Goal: Task Accomplishment & Management: Manage account settings

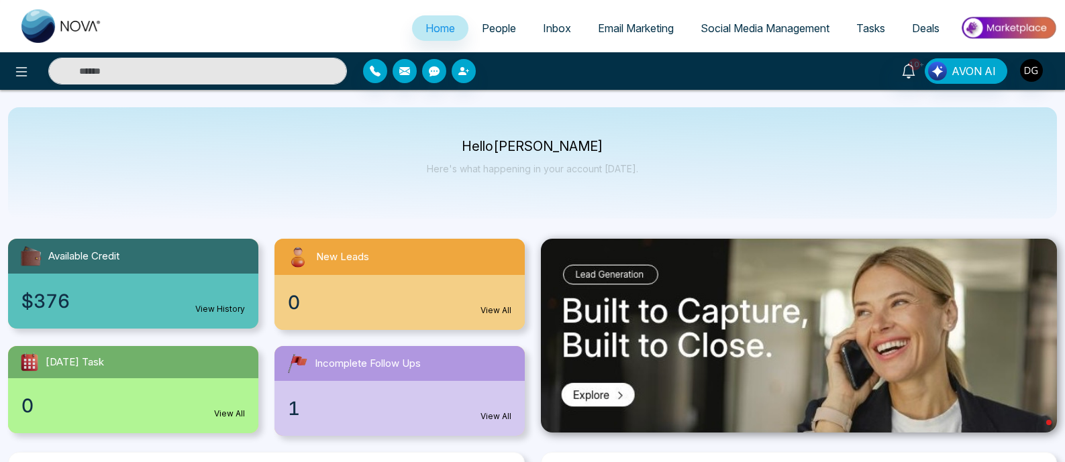
select select "*"
drag, startPoint x: 0, startPoint y: 0, endPoint x: 1038, endPoint y: 68, distance: 1039.8
click at [1038, 68] on img "button" at bounding box center [1031, 70] width 23 height 23
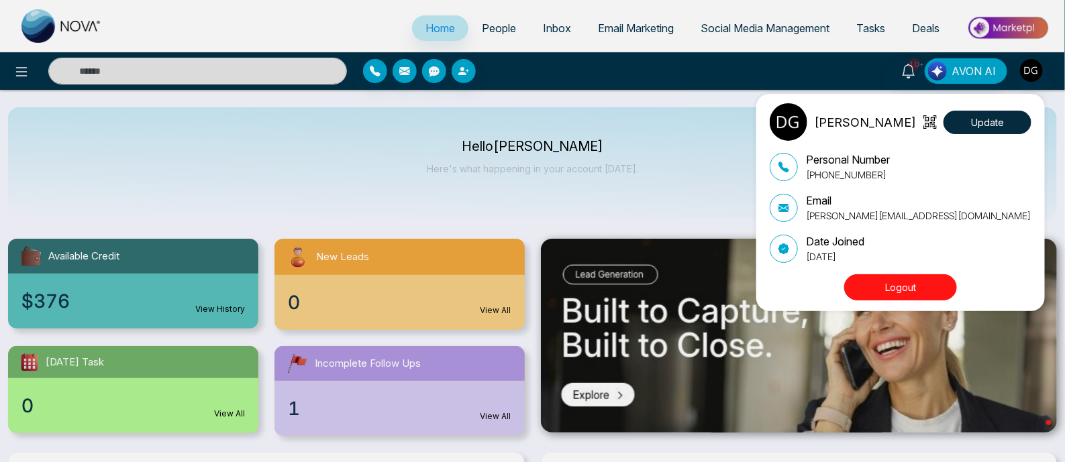
click at [913, 291] on button "Logout" at bounding box center [900, 287] width 113 height 26
